Goal: Information Seeking & Learning: Learn about a topic

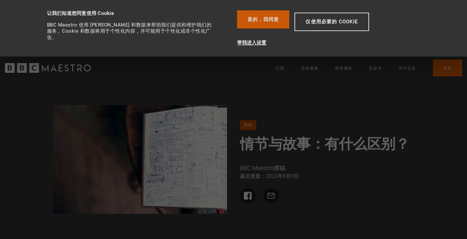
click at [283, 18] on button "是的，我同意" at bounding box center [263, 19] width 52 height 18
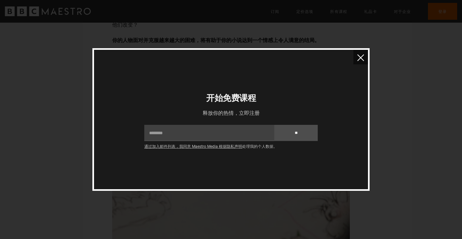
scroll to position [1210, 0]
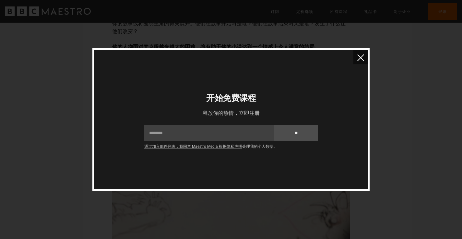
click at [362, 56] on img "关闭" at bounding box center [360, 57] width 7 height 7
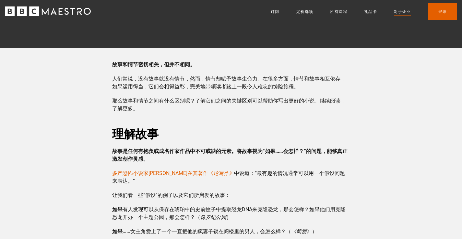
scroll to position [130, 0]
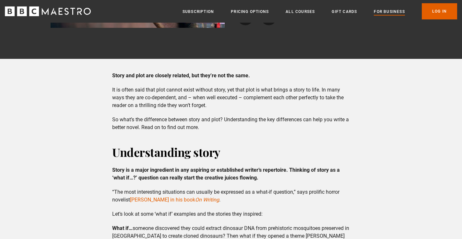
click at [248, 101] on p "It is often said that plot cannot exist without story, yet that plot is what br…" at bounding box center [230, 97] width 237 height 23
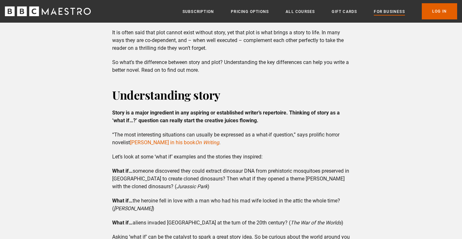
scroll to position [227, 0]
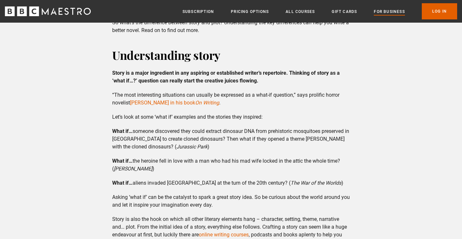
click at [285, 73] on strong "Story is a major ingredient in any aspiring or established writer’s repertoire.…" at bounding box center [225, 77] width 227 height 14
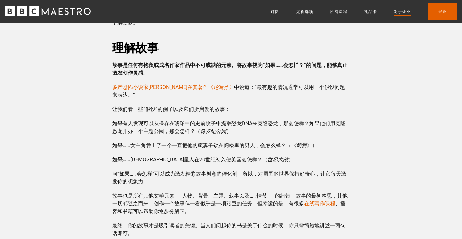
click at [297, 72] on p "故事是任何有抱负或成名作家作品中不可或缺的元素。将故事视为“如果……会怎样？”的问题，能够真正激发创作灵感。" at bounding box center [230, 70] width 237 height 16
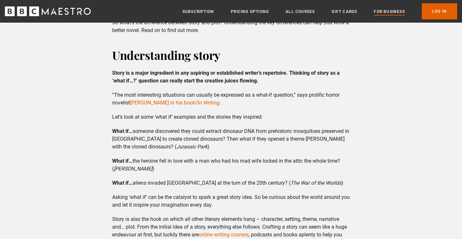
click at [239, 144] on p "What if… someone discovered they could extract dinosaur DNA from prehistoric mo…" at bounding box center [230, 139] width 237 height 23
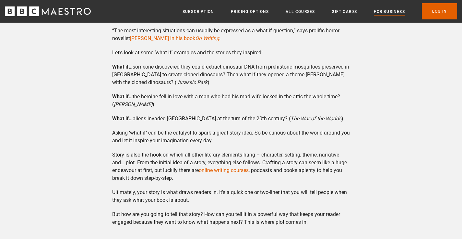
scroll to position [292, 0]
click at [294, 91] on div "Story and plot are closely related, but they’re not the same. It is often said …" at bounding box center [231, 149] width 248 height 478
click at [172, 106] on p "What if… the heroine fell in love with a man who had his mad wife locked in the…" at bounding box center [230, 101] width 237 height 16
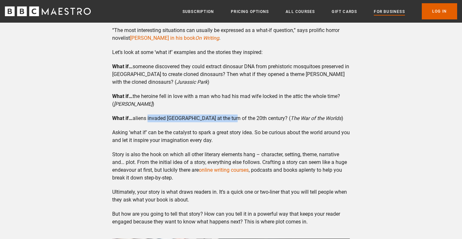
drag, startPoint x: 150, startPoint y: 119, endPoint x: 224, endPoint y: 122, distance: 73.3
click at [224, 122] on p "What if… aliens invaded [GEOGRAPHIC_DATA] at the turn of the 20th century? ( Th…" at bounding box center [230, 119] width 237 height 8
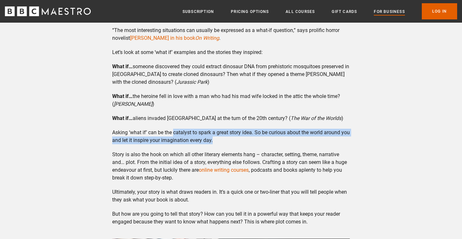
drag, startPoint x: 175, startPoint y: 132, endPoint x: 280, endPoint y: 138, distance: 105.1
click at [280, 138] on p "Asking ‘what if’ can be the catalyst to spark a great story idea. So be curious…" at bounding box center [230, 137] width 237 height 16
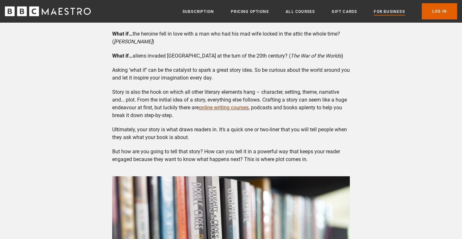
scroll to position [356, 0]
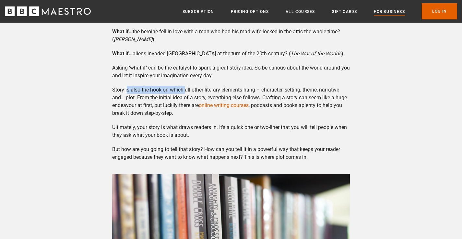
drag, startPoint x: 130, startPoint y: 90, endPoint x: 186, endPoint y: 92, distance: 56.1
click at [186, 92] on p "Story is also the hook on which all other literary elements hang – character, s…" at bounding box center [230, 101] width 237 height 31
drag, startPoint x: 185, startPoint y: 91, endPoint x: 255, endPoint y: 89, distance: 70.0
click at [255, 89] on p "Story is also the hook on which all other literary elements hang – character, s…" at bounding box center [230, 101] width 237 height 31
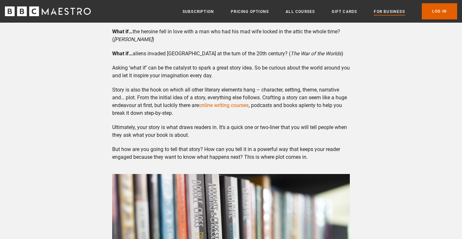
click at [269, 63] on div "Story and plot are closely related, but they’re not the same. It is often said …" at bounding box center [231, 84] width 248 height 478
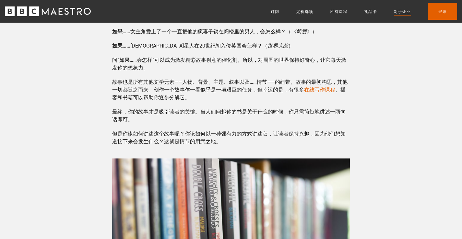
click at [274, 88] on p "故事也是所有其他文学元素——人物、背景、主题、叙事以及……情节——的纽带。故事的最初构思，其他一切都随之而来。创作一个故事乍一看似乎是一项艰巨的任务，但幸运的…" at bounding box center [230, 89] width 237 height 23
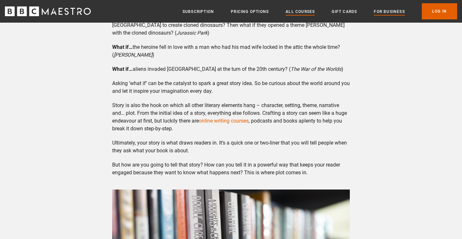
scroll to position [356, 0]
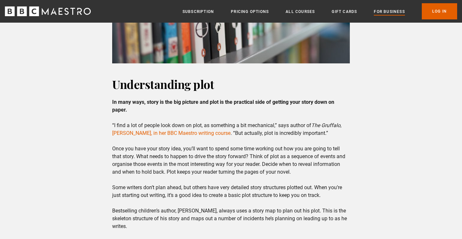
scroll to position [648, 0]
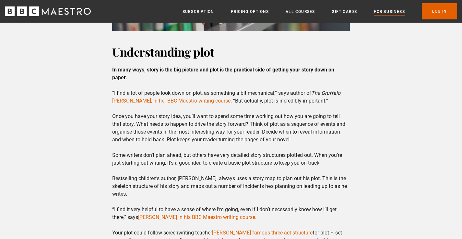
click at [301, 57] on h2 "Understanding plot" at bounding box center [230, 52] width 237 height 16
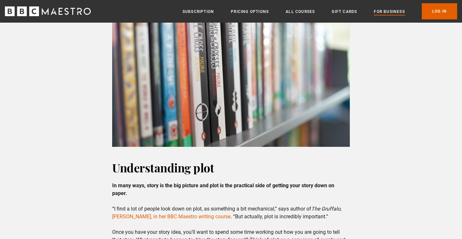
scroll to position [595, 0]
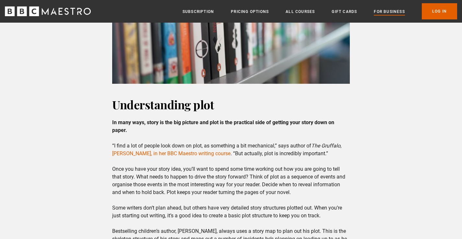
drag, startPoint x: 380, startPoint y: 88, endPoint x: 377, endPoint y: 85, distance: 3.7
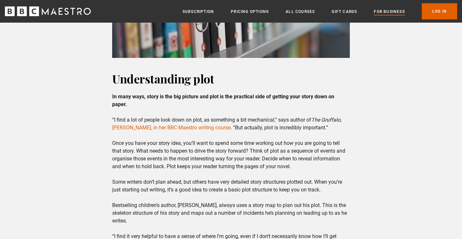
scroll to position [660, 0]
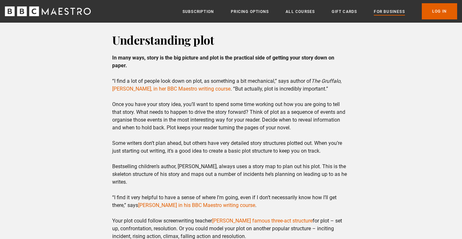
click at [202, 78] on p "In many ways, story is the big picture and plot is the practical side of gettin…" at bounding box center [230, 182] width 237 height 257
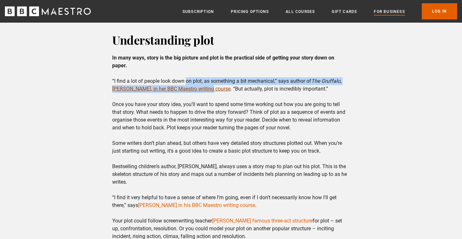
drag, startPoint x: 189, startPoint y: 83, endPoint x: 207, endPoint y: 86, distance: 18.6
click at [207, 86] on p "In many ways, story is the big picture and plot is the practical side of gettin…" at bounding box center [230, 182] width 237 height 257
click at [209, 81] on p "In many ways, story is the big picture and plot is the practical side of gettin…" at bounding box center [230, 182] width 237 height 257
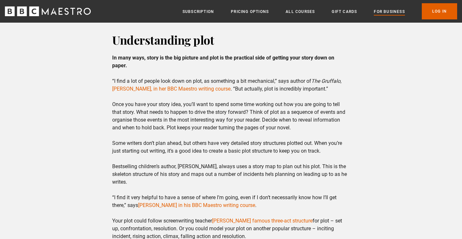
click at [232, 67] on p "In many ways, story is the big picture and plot is the practical side of gettin…" at bounding box center [230, 182] width 237 height 257
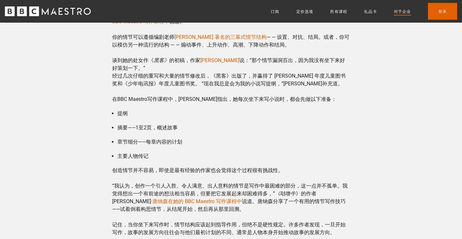
scroll to position [735, 0]
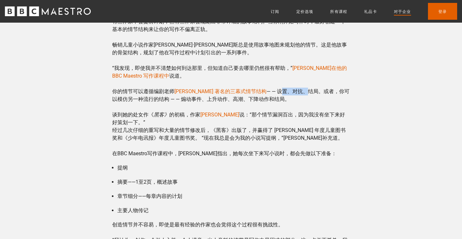
drag, startPoint x: 263, startPoint y: 84, endPoint x: 288, endPoint y: 84, distance: 24.9
click at [288, 88] on font "— — 设置、对抗、结局。或者，你可以模仿另一种流行的结构 — — 煽动事件、上升动作、高潮、下降动作和结局。" at bounding box center [230, 95] width 237 height 14
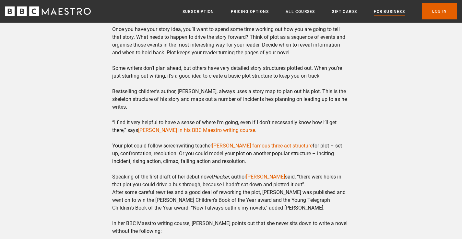
scroll to position [790, 0]
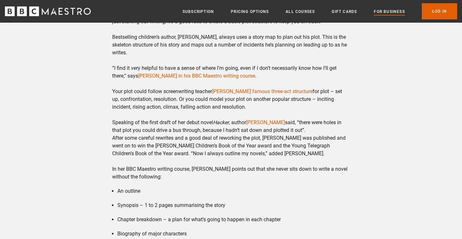
click at [252, 103] on p "In many ways, story is the big picture and plot is the practical side of gettin…" at bounding box center [230, 53] width 237 height 257
drag, startPoint x: 309, startPoint y: 100, endPoint x: 340, endPoint y: 102, distance: 30.5
click at [340, 102] on p "In many ways, story is the big picture and plot is the practical side of gettin…" at bounding box center [230, 53] width 237 height 257
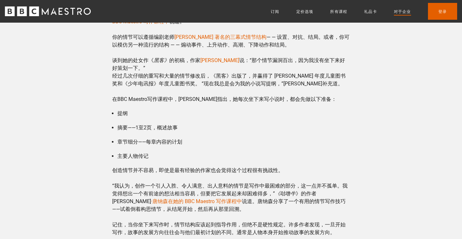
scroll to position [735, 0]
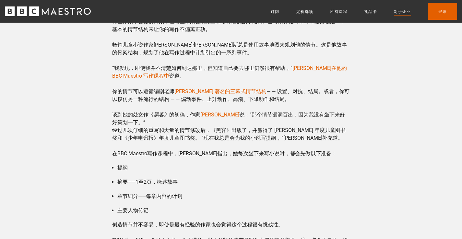
click at [303, 96] on p "从很多方面来说，故事是一幅宏观画面，而情节是将故事写在纸上的实际方面。 “我发现很多人看不起情节，认为它们有点机械化，” 《咕噜牛》 的作者[PERSON_N…" at bounding box center [230, 53] width 237 height 210
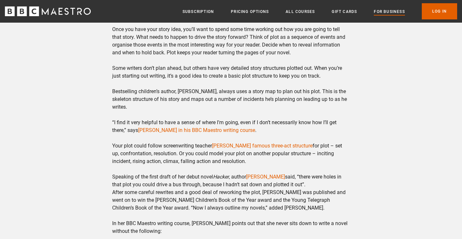
scroll to position [790, 0]
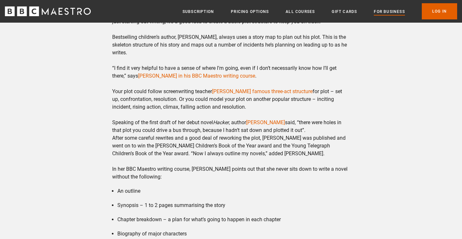
click at [285, 93] on link "[PERSON_NAME] famous three-act structure" at bounding box center [262, 91] width 100 height 6
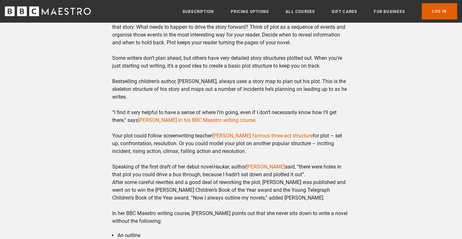
scroll to position [800, 0]
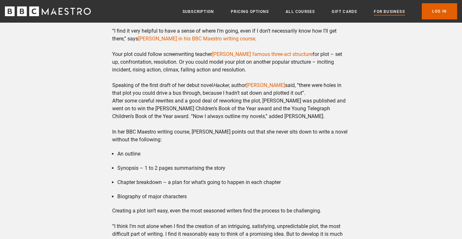
scroll to position [897, 0]
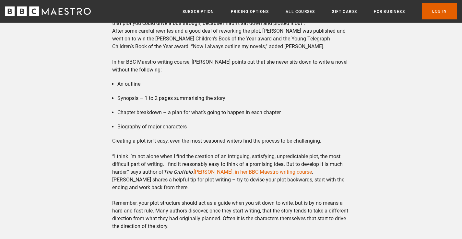
click at [298, 93] on ul "An outline Synopsis – 1 to 2 pages summarising the story Chapter breakdown – a …" at bounding box center [230, 105] width 237 height 51
click at [136, 140] on p "Creating a plot isn’t easy, even the most seasoned writers find the process to …" at bounding box center [230, 183] width 237 height 93
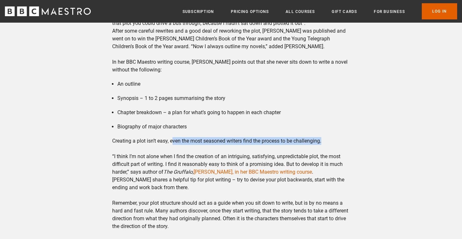
drag, startPoint x: 174, startPoint y: 142, endPoint x: 325, endPoint y: 144, distance: 151.3
click at [324, 144] on p "Creating a plot isn’t easy, even the most seasoned writers find the process to …" at bounding box center [230, 183] width 237 height 93
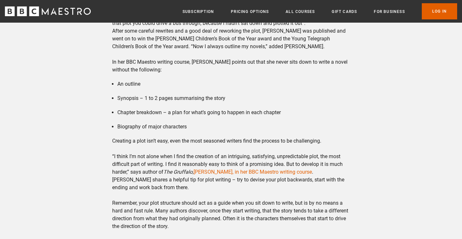
click at [328, 144] on p "Creating a plot isn’t easy, even the most seasoned writers find the process to …" at bounding box center [230, 183] width 237 height 93
drag, startPoint x: 113, startPoint y: 139, endPoint x: 169, endPoint y: 144, distance: 55.6
click at [169, 144] on div "Understanding plot In many ways, story is the big picture and plot is the pract…" at bounding box center [231, 73] width 248 height 556
drag, startPoint x: 202, startPoint y: 142, endPoint x: 256, endPoint y: 144, distance: 54.4
click at [256, 144] on p "Creating a plot isn’t easy, even the most seasoned writers find the process to …" at bounding box center [230, 183] width 237 height 93
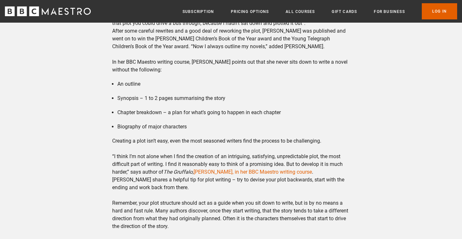
click at [253, 123] on li "Biography of major characters" at bounding box center [233, 127] width 232 height 8
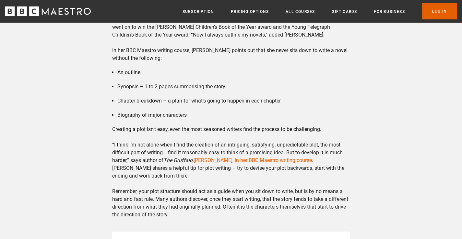
scroll to position [994, 0]
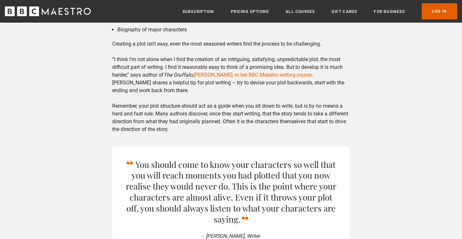
click at [314, 68] on p "Creating a plot isn’t easy, even the most seasoned writers find the process to …" at bounding box center [230, 86] width 237 height 93
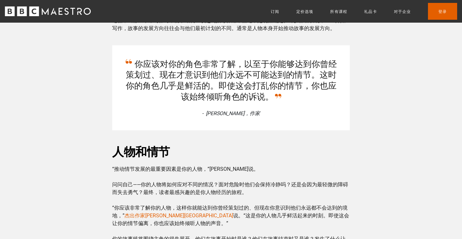
scroll to position [908, 0]
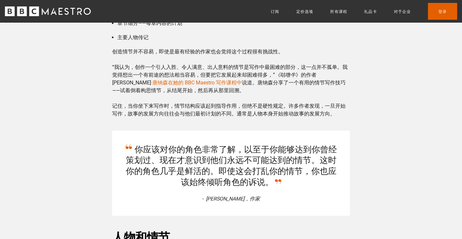
drag, startPoint x: 200, startPoint y: 89, endPoint x: 204, endPoint y: 88, distance: 5.0
click at [200, 89] on p "创造情节并不容易，即使是最有经验的作家也会觉得这个过程很有挑战性。 “我认为，创作一个引人入胜、令人满意、出人意料的情节是写作中最困难的部分，这一点并不孤单。…" at bounding box center [230, 83] width 237 height 70
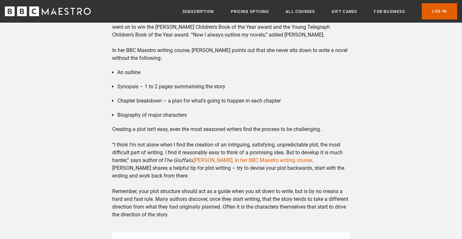
scroll to position [994, 0]
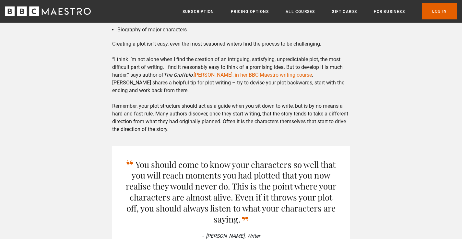
click at [240, 86] on p "Creating a plot isn’t easy, even the most seasoned writers find the process to …" at bounding box center [230, 86] width 237 height 93
drag, startPoint x: 317, startPoint y: 101, endPoint x: 306, endPoint y: 102, distance: 11.4
click at [317, 101] on p "Creating a plot isn’t easy, even the most seasoned writers find the process to …" at bounding box center [230, 86] width 237 height 93
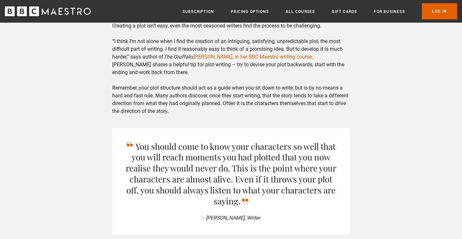
scroll to position [1026, 0]
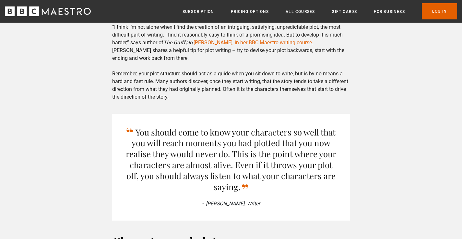
click at [157, 84] on p "Creating a plot isn’t easy, even the most seasoned writers find the process to …" at bounding box center [230, 54] width 237 height 93
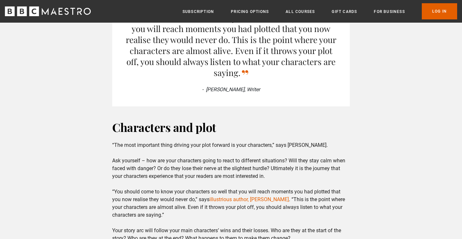
scroll to position [1156, 0]
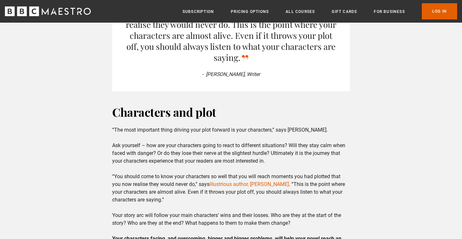
click at [372, 75] on div "Story and plot are closely related, but they’re not the same. It is often said …" at bounding box center [231, 83] width 462 height 2074
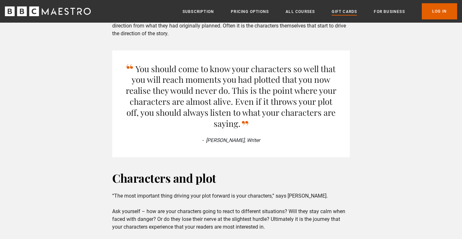
scroll to position [1221, 0]
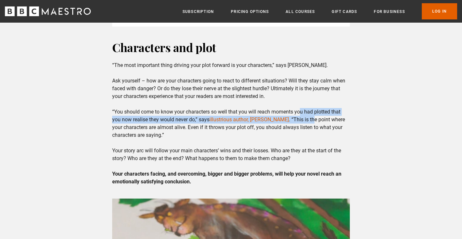
click at [302, 117] on p "“The most important thing driving your plot forward is your characters,” says M…" at bounding box center [230, 124] width 237 height 124
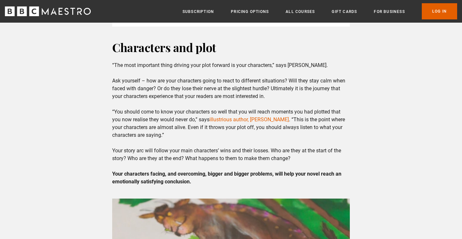
click at [301, 102] on p "“The most important thing driving your plot forward is your characters,” says M…" at bounding box center [230, 124] width 237 height 124
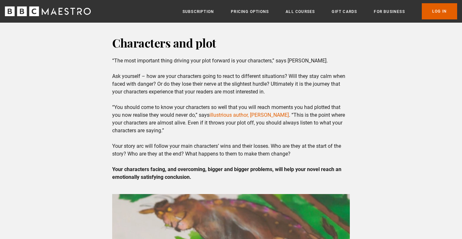
scroll to position [1188, 0]
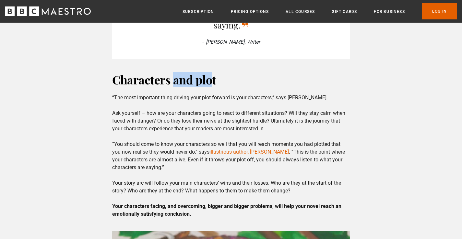
drag, startPoint x: 174, startPoint y: 80, endPoint x: 209, endPoint y: 76, distance: 34.8
click at [209, 76] on h2 "Characters and plot" at bounding box center [230, 80] width 237 height 16
click at [249, 85] on h2 "Characters and plot" at bounding box center [230, 80] width 237 height 16
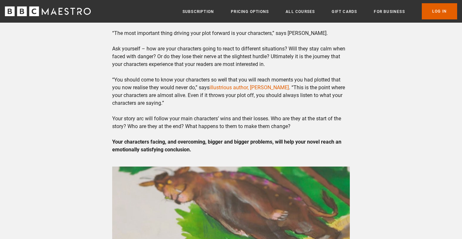
scroll to position [1253, 0]
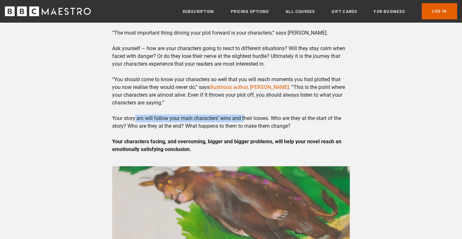
drag, startPoint x: 136, startPoint y: 121, endPoint x: 244, endPoint y: 121, distance: 108.5
click at [244, 121] on p "“The most important thing driving your plot forward is your characters,” says M…" at bounding box center [230, 91] width 237 height 124
click at [268, 104] on p "“The most important thing driving your plot forward is your characters,” says M…" at bounding box center [230, 91] width 237 height 124
drag, startPoint x: 224, startPoint y: 102, endPoint x: 252, endPoint y: 102, distance: 28.5
click at [252, 102] on p "“The most important thing driving your plot forward is your characters,” says M…" at bounding box center [230, 91] width 237 height 124
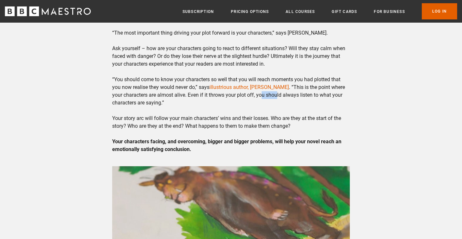
drag, startPoint x: 252, startPoint y: 97, endPoint x: 266, endPoint y: 97, distance: 13.9
click at [266, 97] on p "“The most important thing driving your plot forward is your characters,” says M…" at bounding box center [230, 91] width 237 height 124
drag, startPoint x: 263, startPoint y: 99, endPoint x: 262, endPoint y: 104, distance: 4.6
click at [264, 100] on p "“The most important thing driving your plot forward is your characters,” says M…" at bounding box center [230, 91] width 237 height 124
drag, startPoint x: 197, startPoint y: 97, endPoint x: 225, endPoint y: 96, distance: 28.2
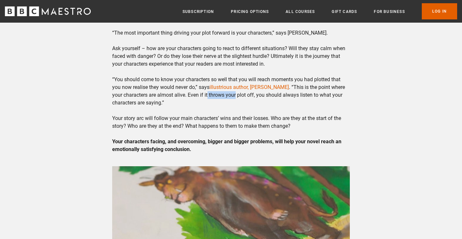
click at [225, 96] on p "“The most important thing driving your plot forward is your characters,” says M…" at bounding box center [230, 91] width 237 height 124
drag, startPoint x: 262, startPoint y: 112, endPoint x: 275, endPoint y: 113, distance: 13.0
click at [262, 112] on p "“The most important thing driving your plot forward is your characters,” says M…" at bounding box center [230, 91] width 237 height 124
drag, startPoint x: 271, startPoint y: 120, endPoint x: 313, endPoint y: 127, distance: 43.5
click at [313, 127] on p "“The most important thing driving your plot forward is your characters,” says M…" at bounding box center [230, 91] width 237 height 124
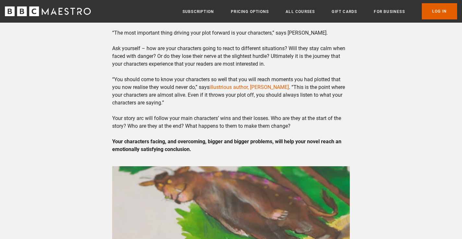
click at [313, 127] on p "“The most important thing driving your plot forward is your characters,” says M…" at bounding box center [230, 91] width 237 height 124
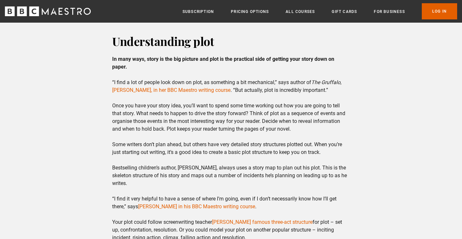
scroll to position [670, 0]
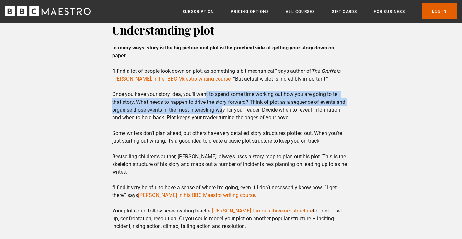
drag, startPoint x: 206, startPoint y: 97, endPoint x: 225, endPoint y: 108, distance: 21.8
click at [225, 108] on p "In many ways, story is the big picture and plot is the practical side of gettin…" at bounding box center [230, 172] width 237 height 257
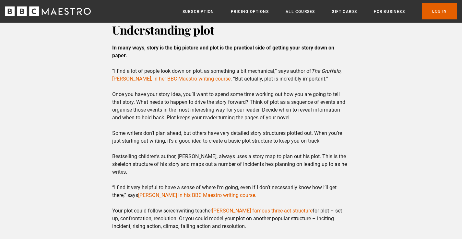
click at [236, 116] on p "In many ways, story is the big picture and plot is the practical side of gettin…" at bounding box center [230, 172] width 237 height 257
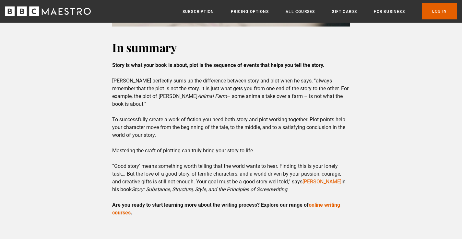
scroll to position [1610, 0]
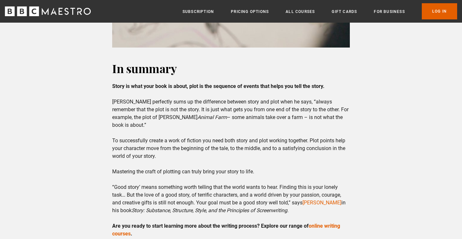
click at [244, 113] on p "Story is what your book is about, plot is the sequence of events that helps you…" at bounding box center [230, 161] width 237 height 156
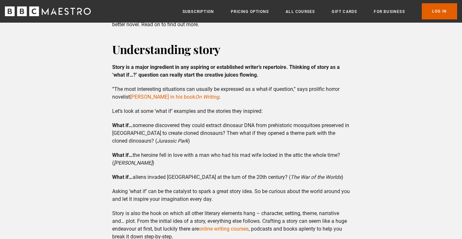
scroll to position [244, 0]
